Goal: Task Accomplishment & Management: Manage account settings

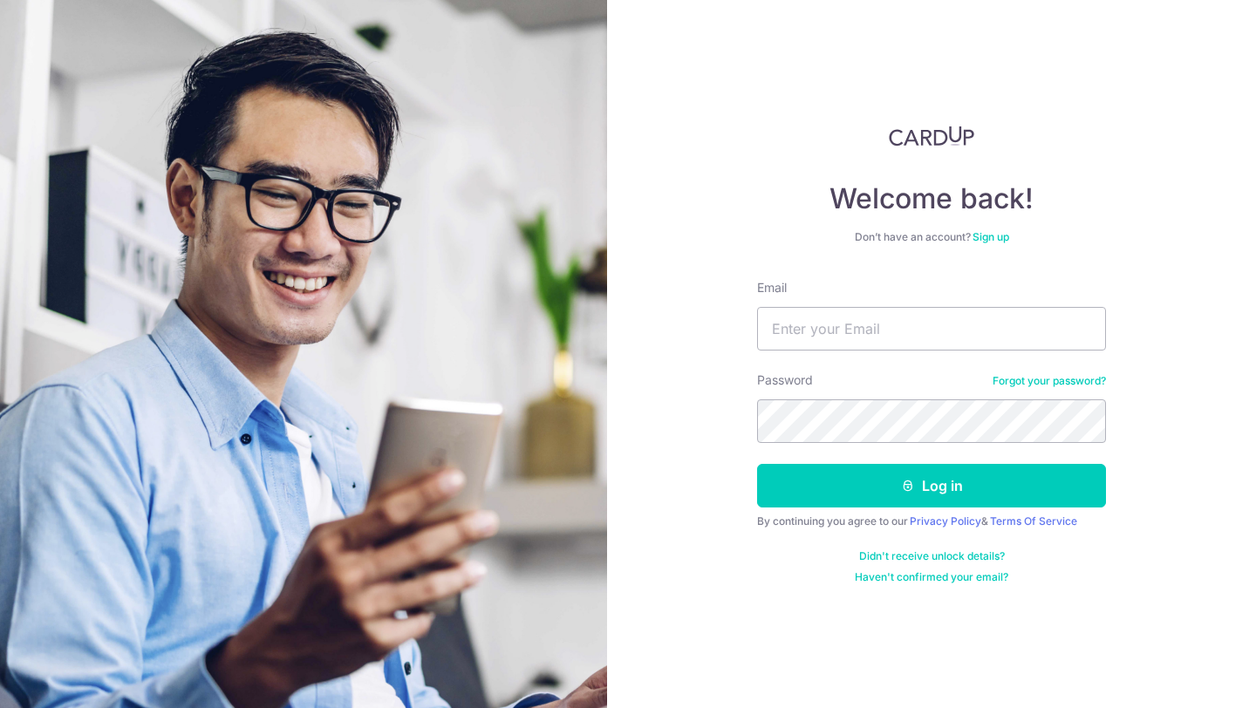
type input "[EMAIL_ADDRESS][PERSON_NAME][DOMAIN_NAME]"
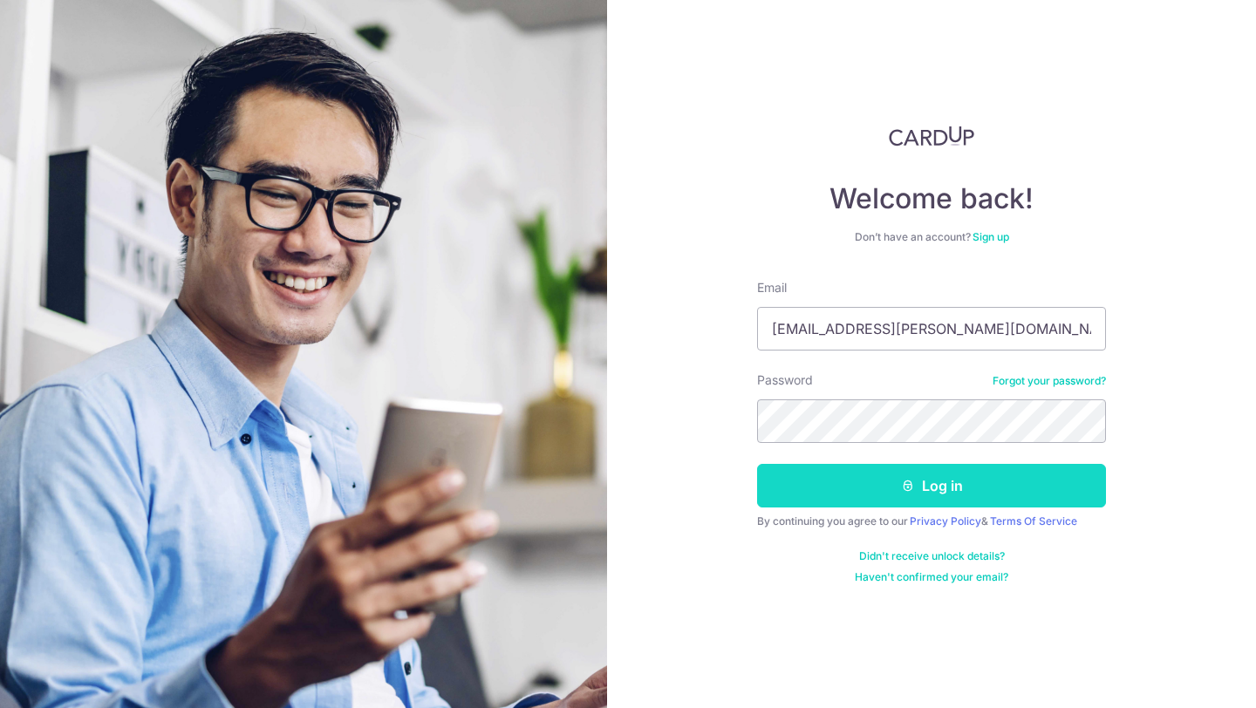
click at [894, 486] on button "Log in" at bounding box center [931, 486] width 349 height 44
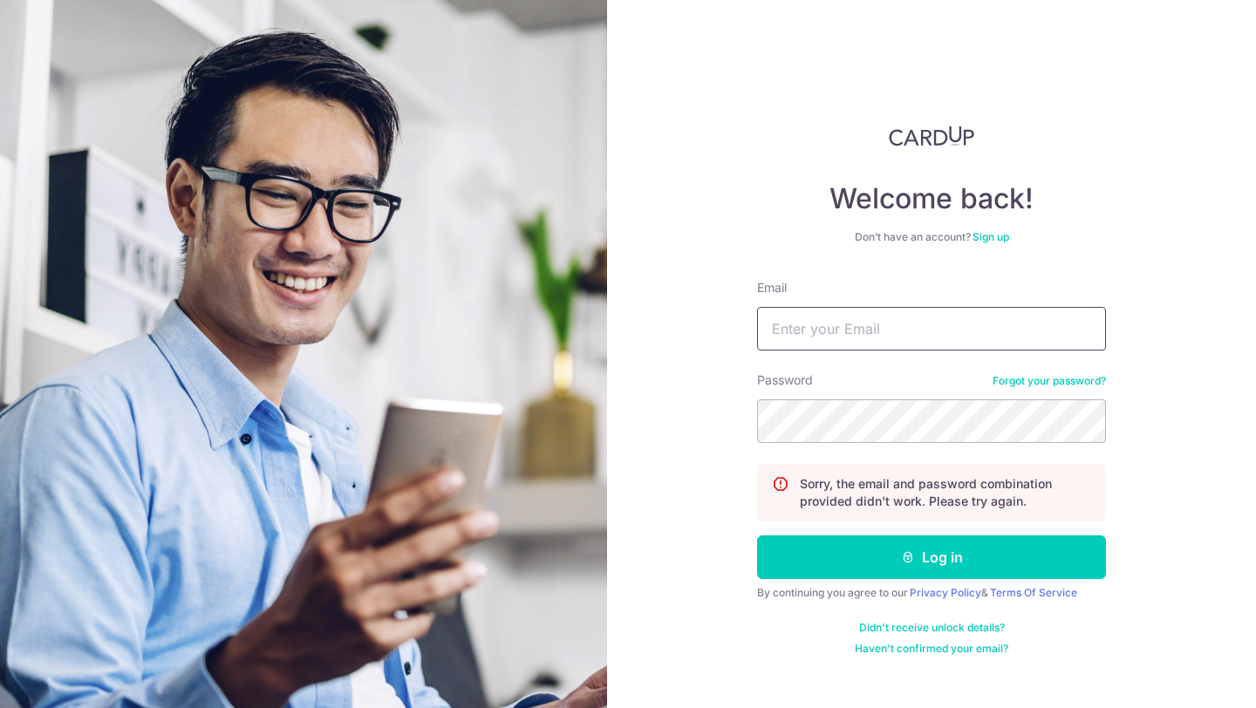
click at [866, 328] on input "Email" at bounding box center [931, 329] width 349 height 44
type input "[EMAIL_ADDRESS][PERSON_NAME][DOMAIN_NAME]"
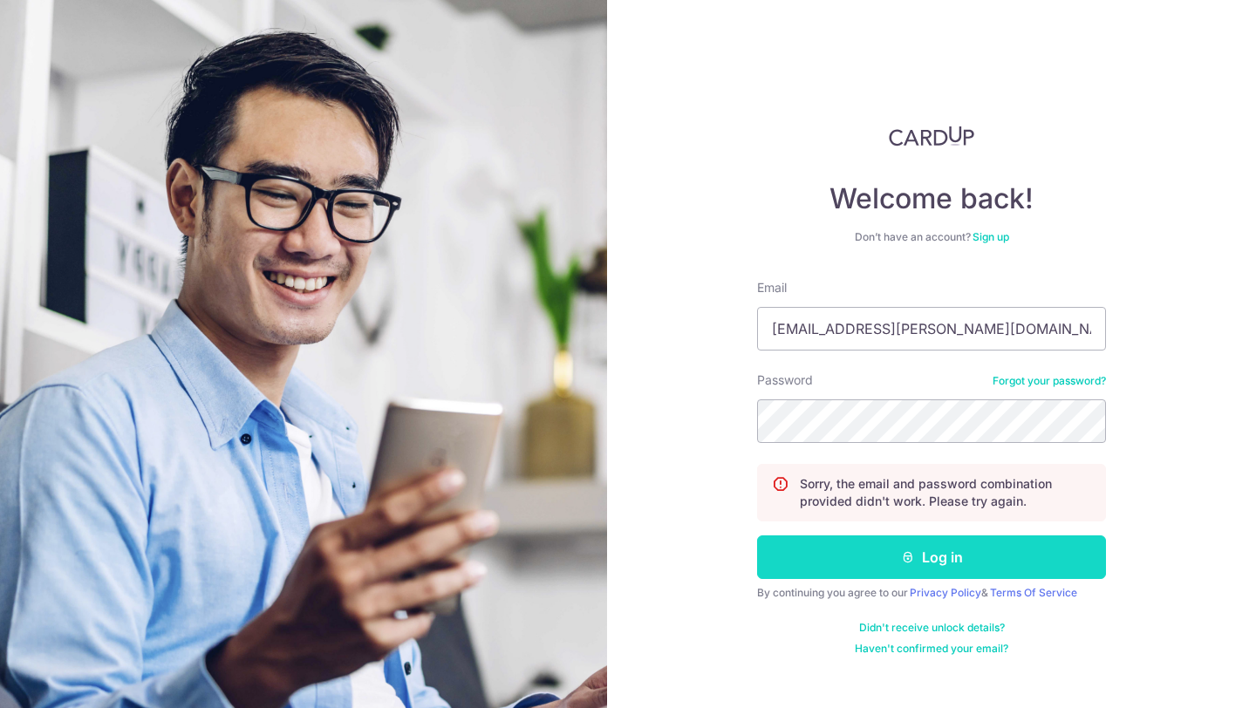
click at [910, 559] on icon "submit" at bounding box center [908, 558] width 14 height 14
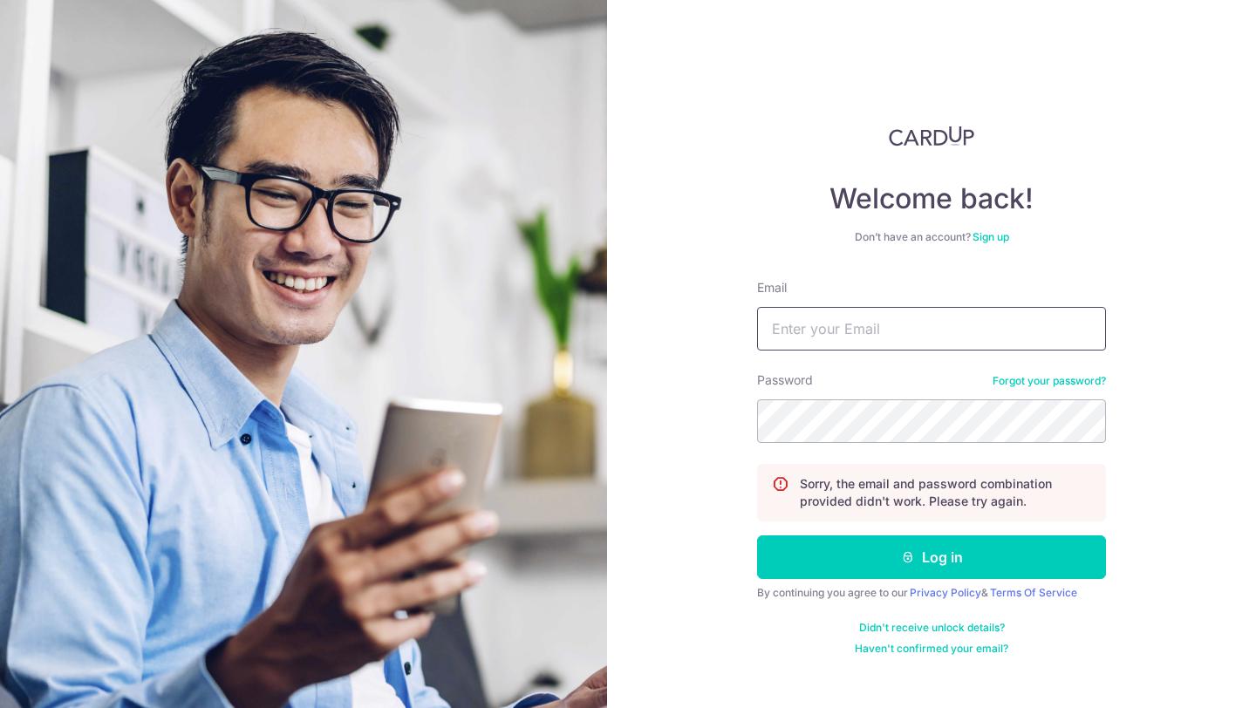
click at [869, 331] on input "Email" at bounding box center [931, 329] width 349 height 44
type input "[EMAIL_ADDRESS][PERSON_NAME][DOMAIN_NAME]"
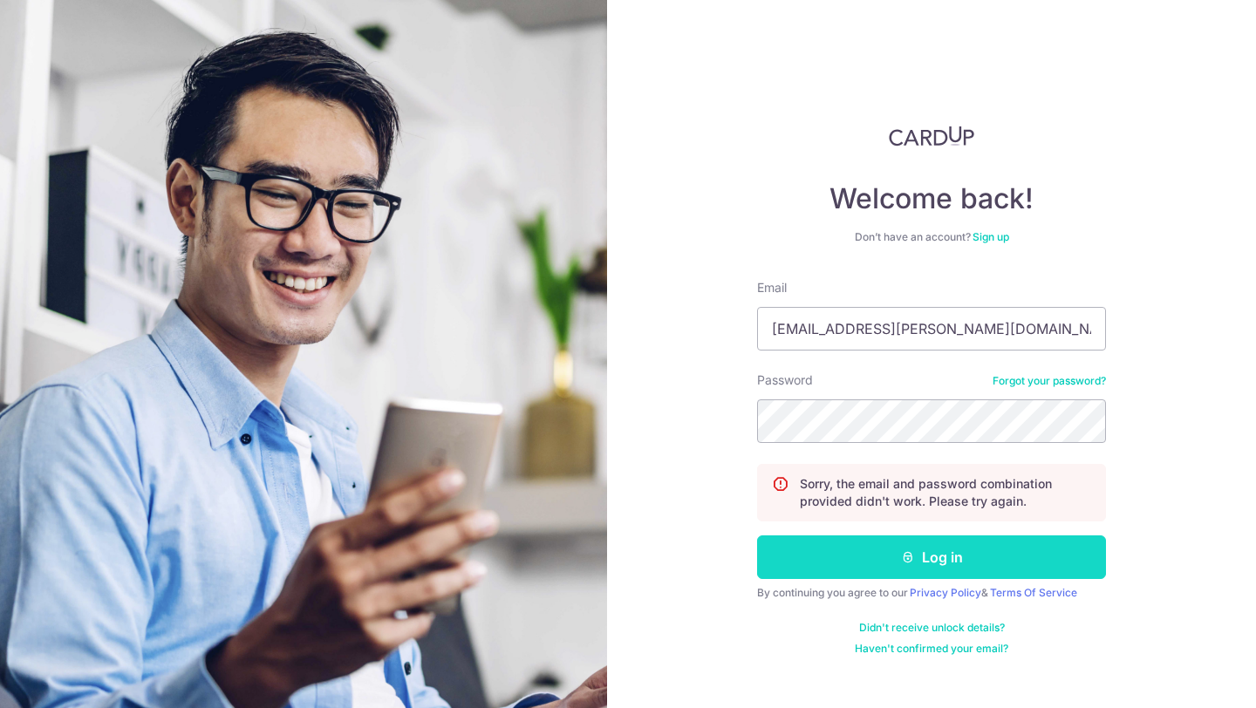
click at [913, 569] on button "Log in" at bounding box center [931, 558] width 349 height 44
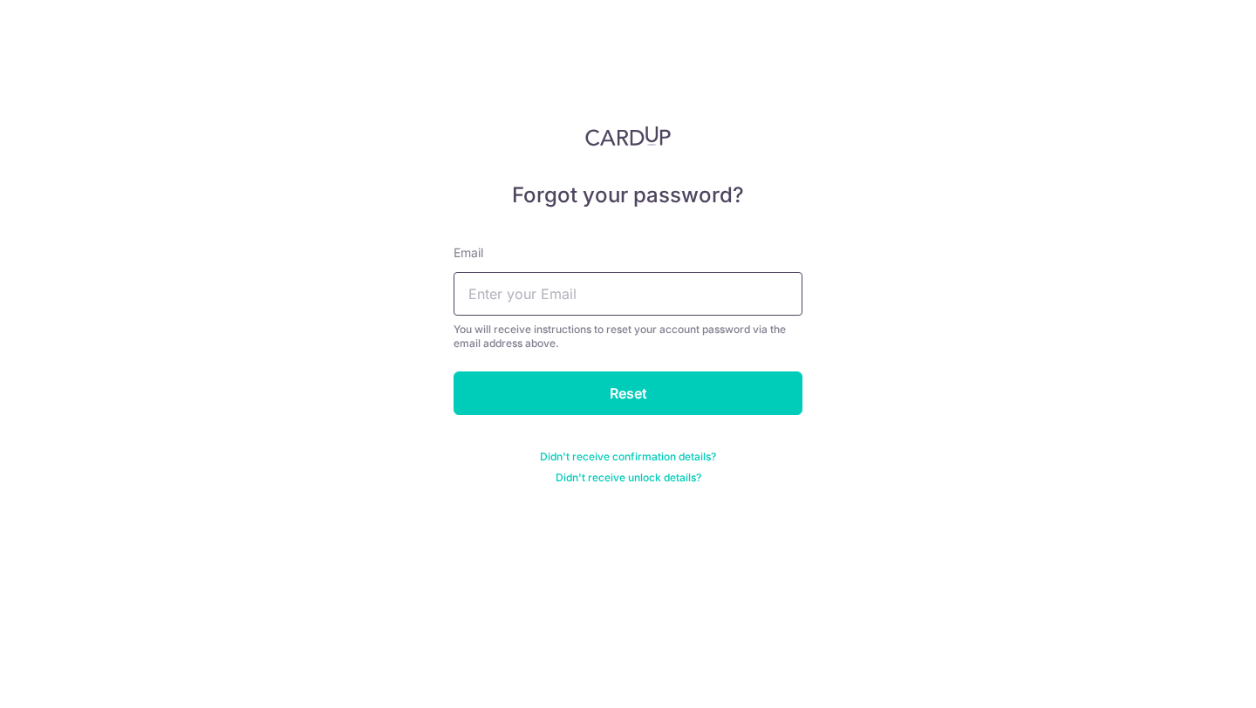
click at [671, 299] on input "text" at bounding box center [628, 294] width 349 height 44
type input "[EMAIL_ADDRESS][PERSON_NAME][DOMAIN_NAME]"
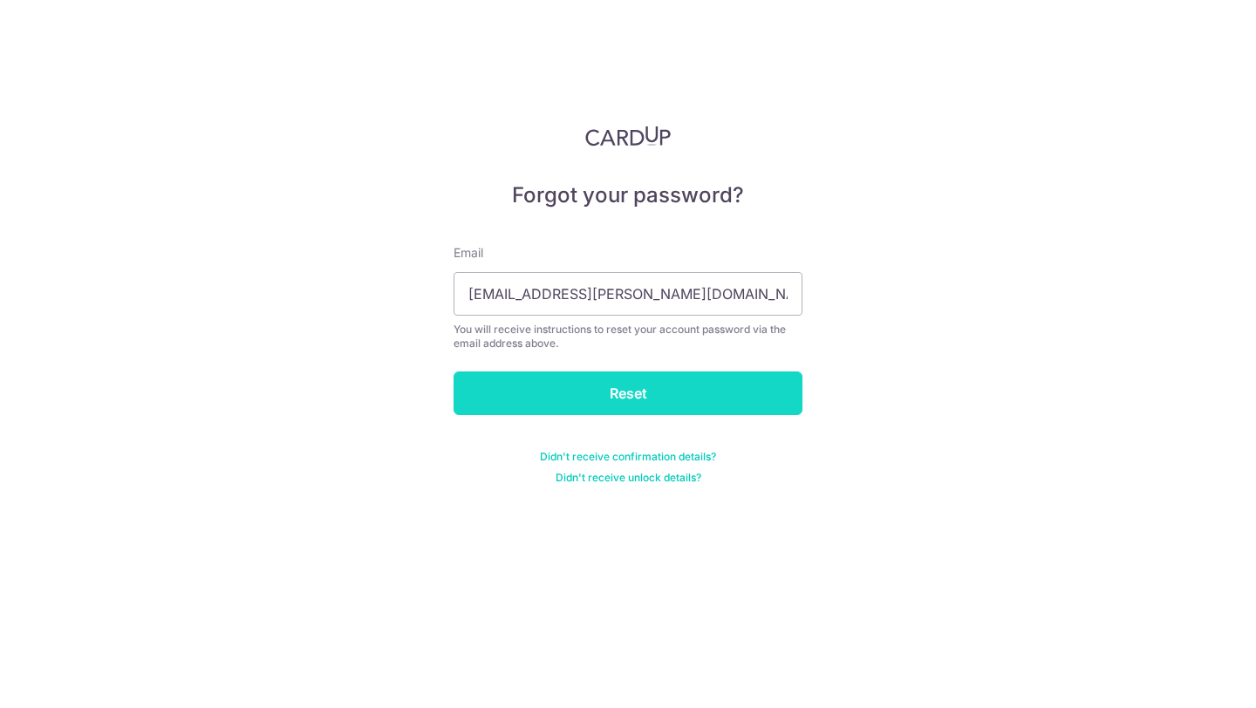
click at [598, 393] on input "Reset" at bounding box center [628, 394] width 349 height 44
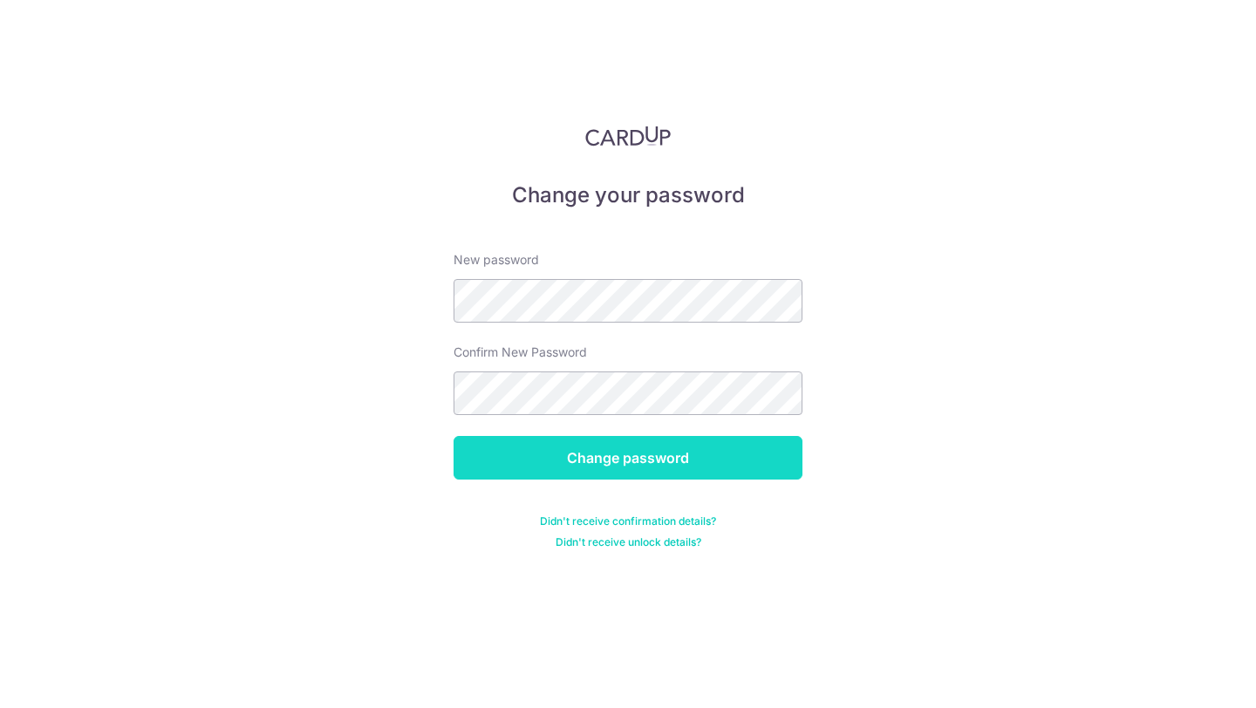
click at [552, 462] on input "Change password" at bounding box center [628, 458] width 349 height 44
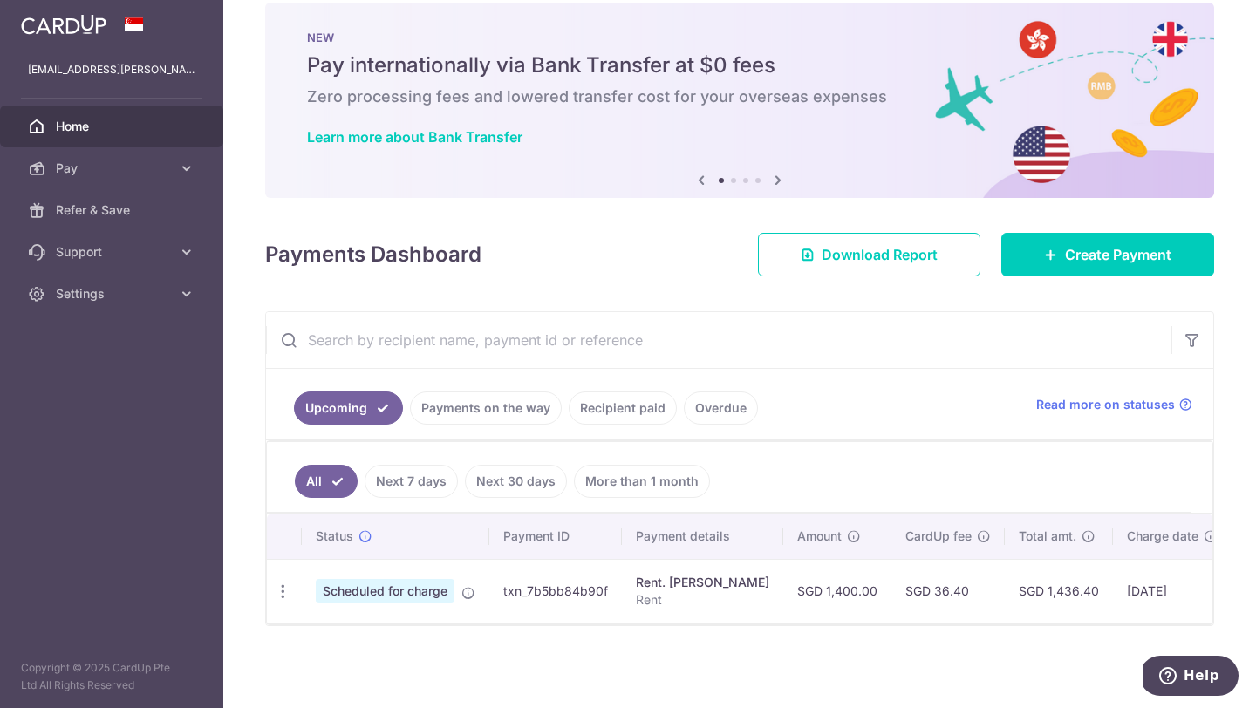
scroll to position [35, 0]
click at [288, 590] on icon "button" at bounding box center [283, 592] width 18 height 18
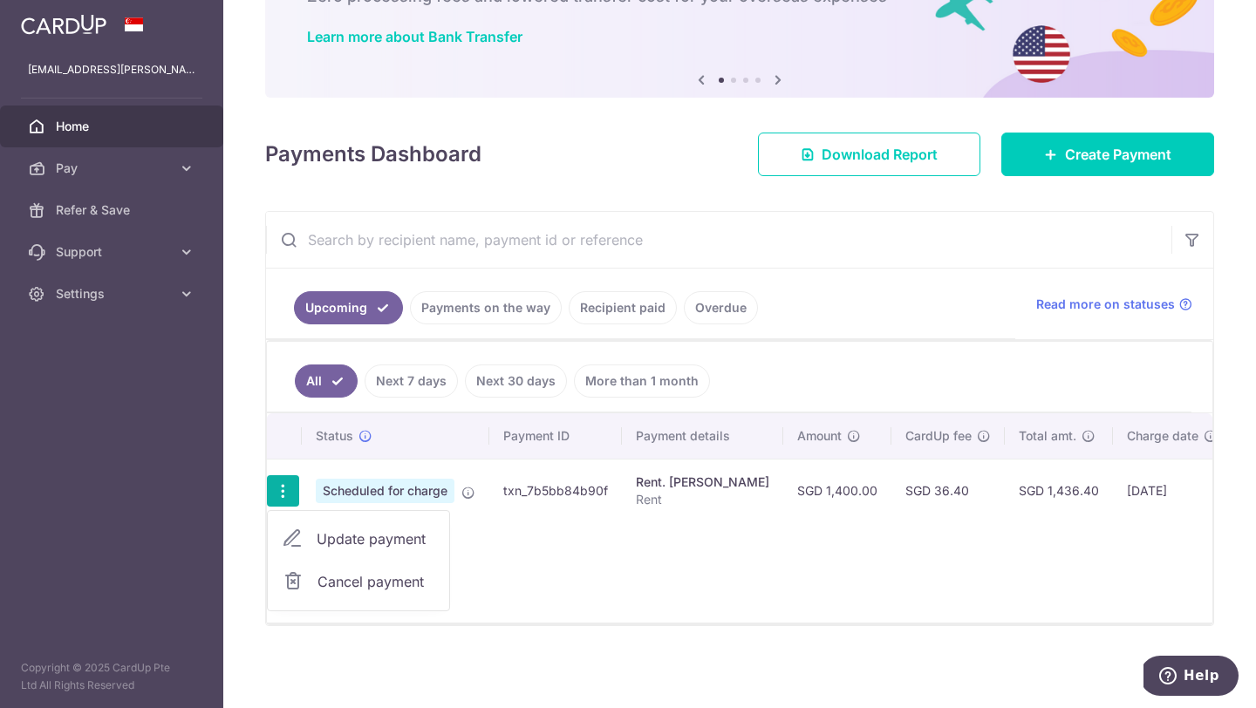
click at [355, 573] on span "Cancel payment" at bounding box center [376, 581] width 117 height 21
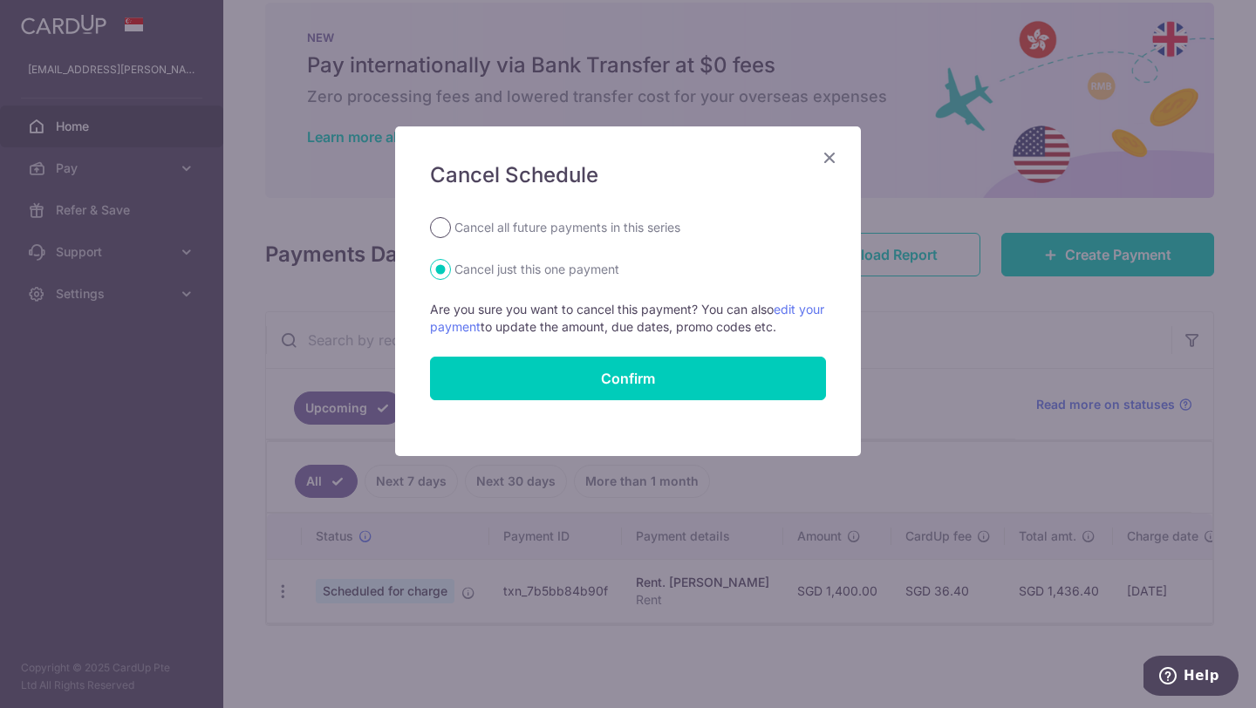
click at [444, 228] on input "Cancel all future payments in this series" at bounding box center [440, 227] width 21 height 21
radio input "true"
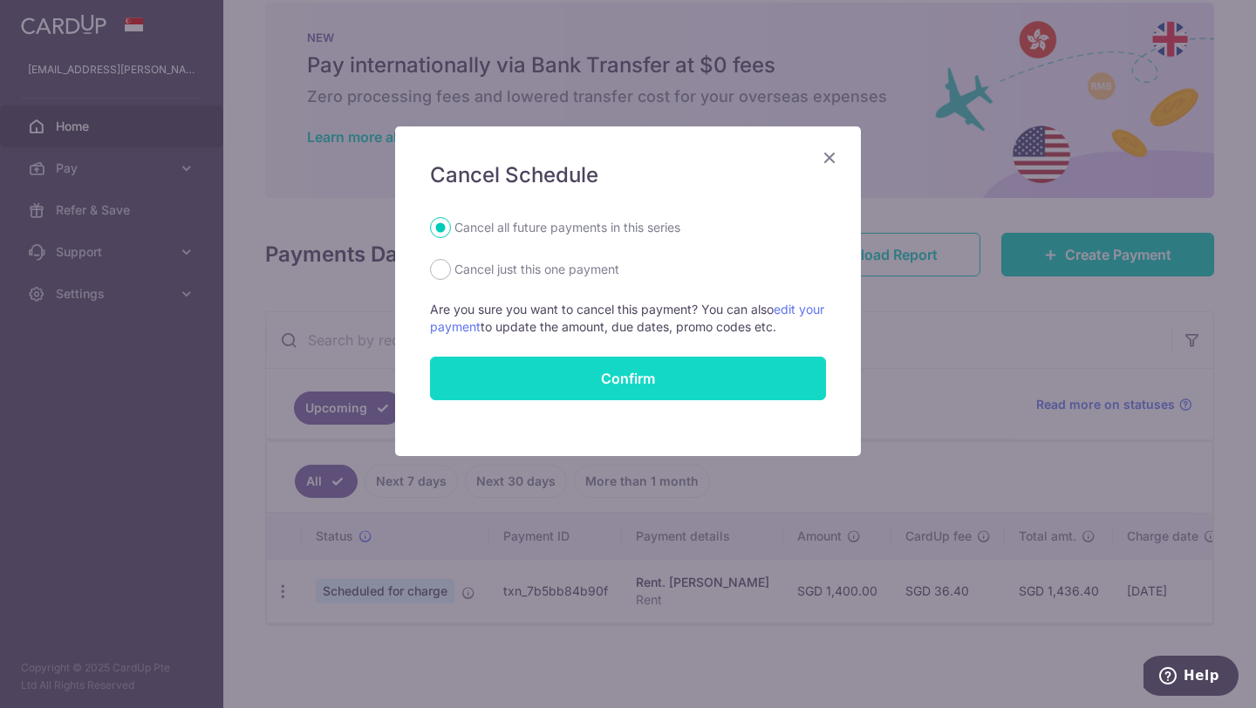
click at [599, 380] on button "Confirm" at bounding box center [628, 379] width 396 height 44
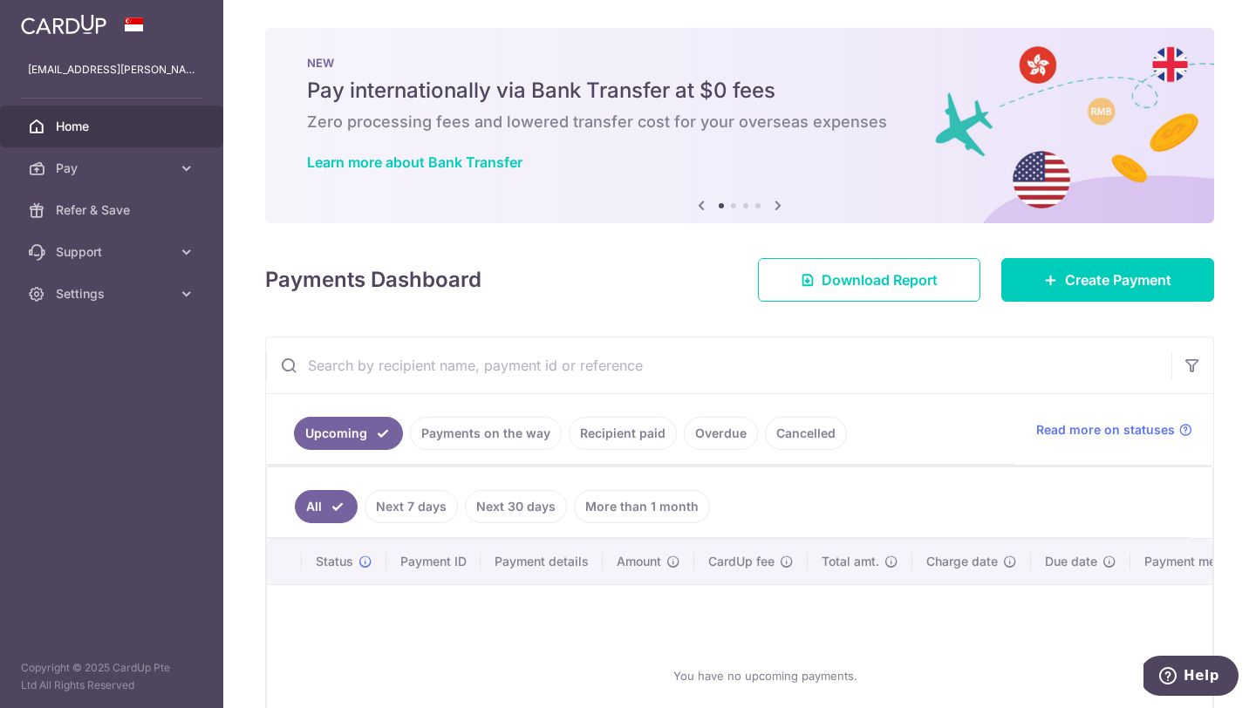
click at [514, 441] on link "Payments on the way" at bounding box center [486, 433] width 152 height 33
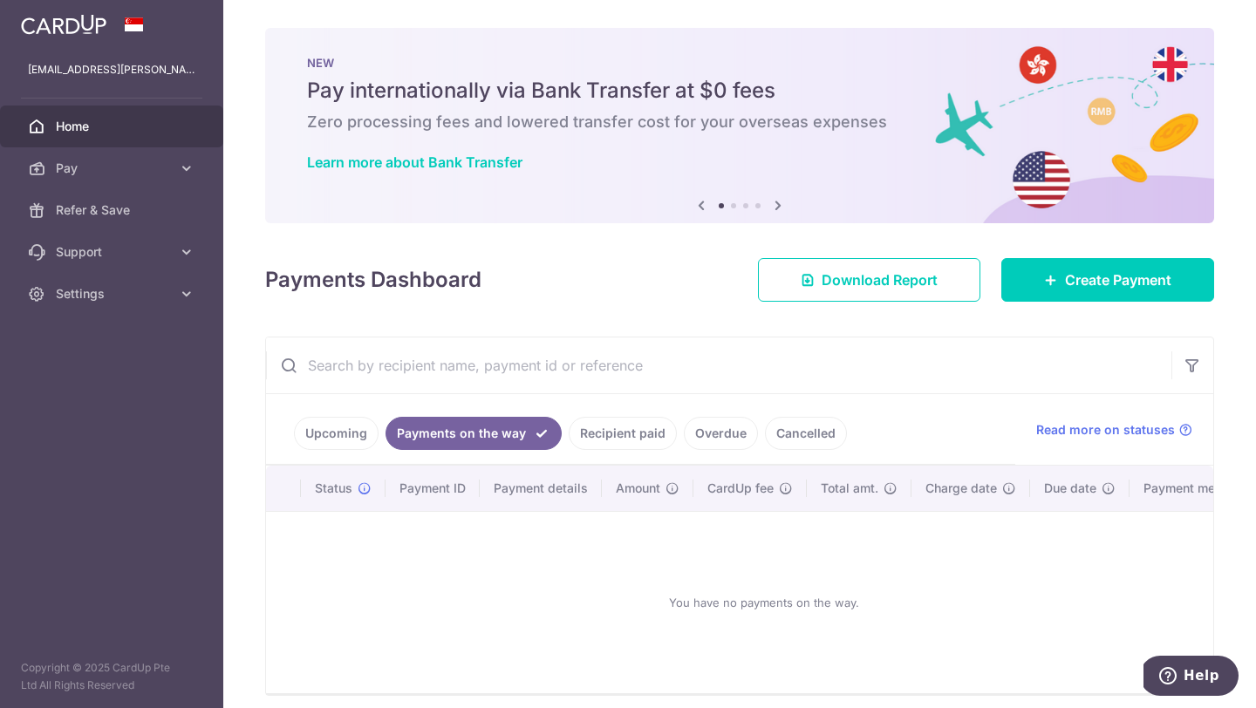
click at [340, 435] on link "Upcoming" at bounding box center [336, 433] width 85 height 33
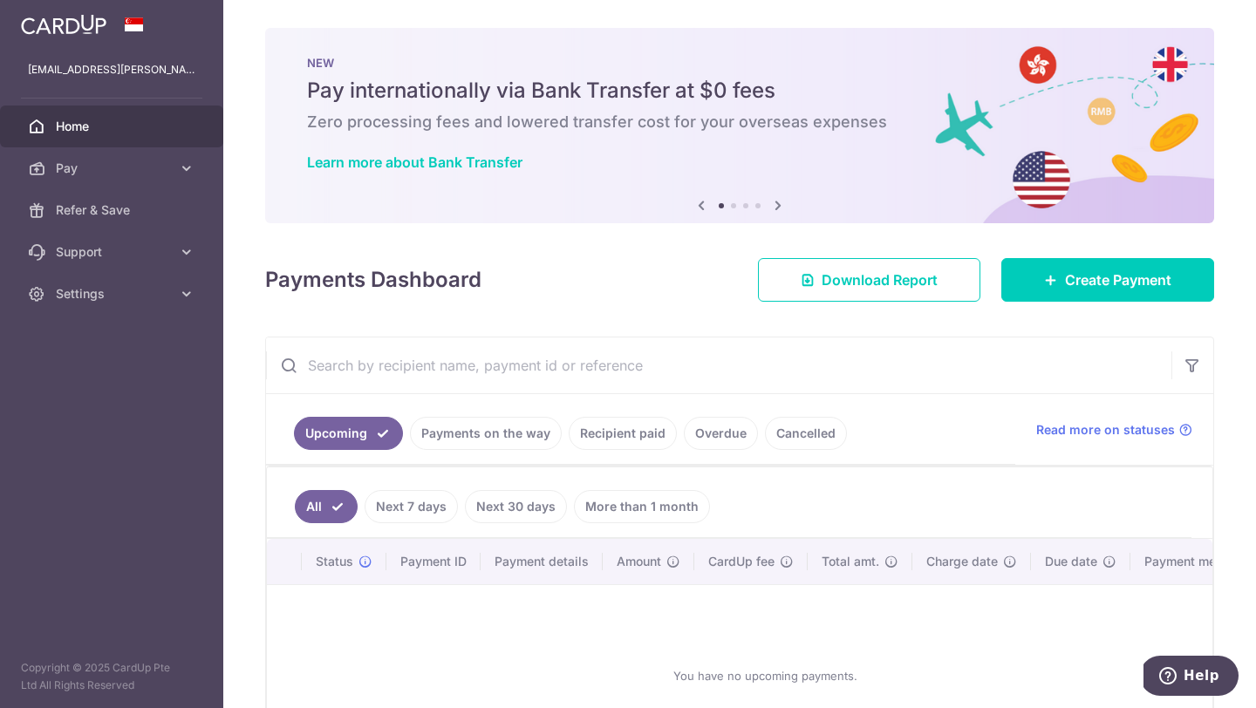
click at [591, 503] on link "More than 1 month" at bounding box center [642, 506] width 136 height 33
